Goal: Find specific page/section: Find specific page/section

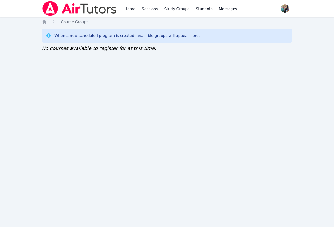
click at [15, 125] on div "Home Sessions Study Groups Students Messages Open user menu [PERSON_NAME] Open …" at bounding box center [167, 113] width 334 height 227
